Goal: Navigation & Orientation: Find specific page/section

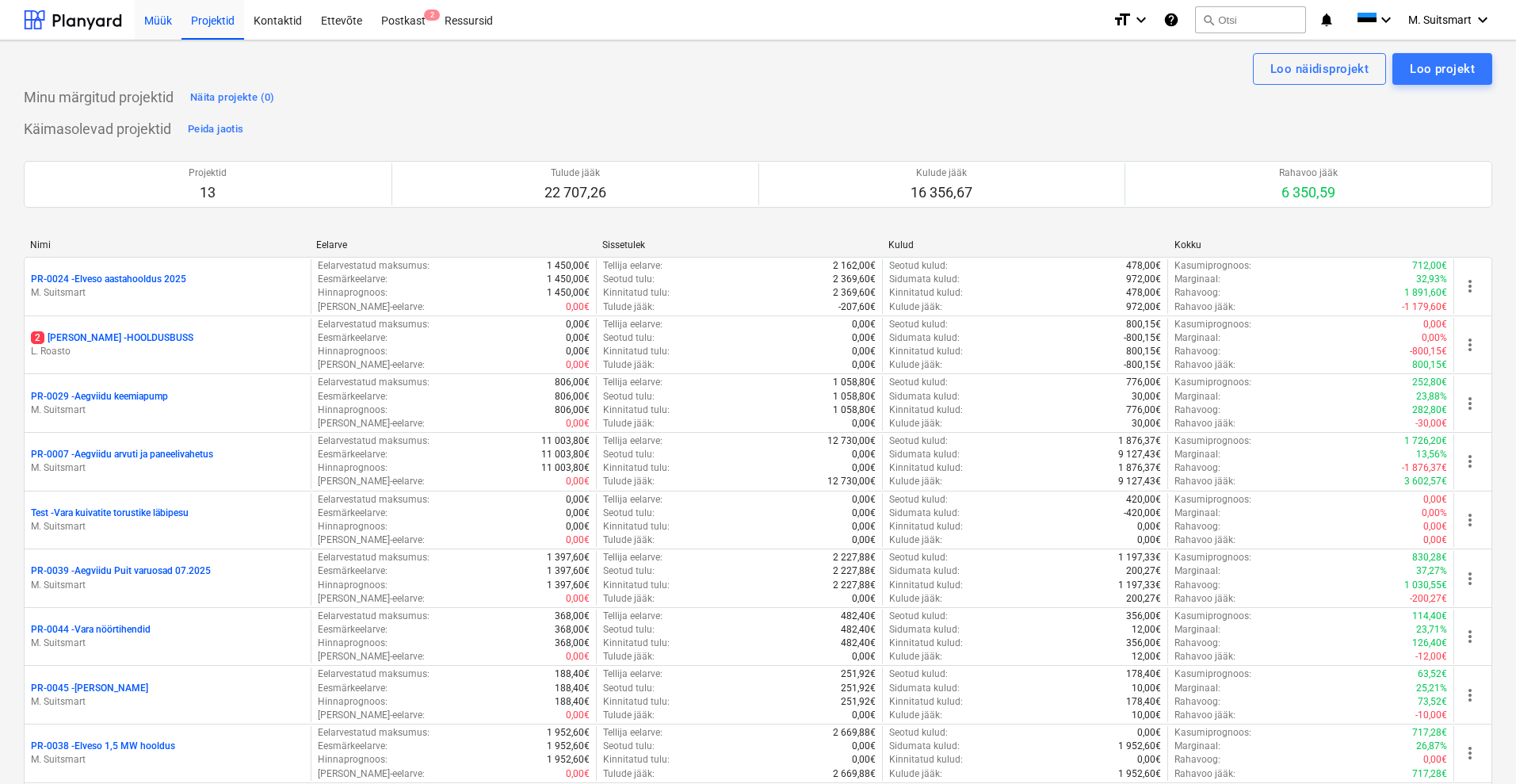
click at [170, 21] on div "Müük" at bounding box center [158, 19] width 47 height 41
